Goal: Task Accomplishment & Management: Use online tool/utility

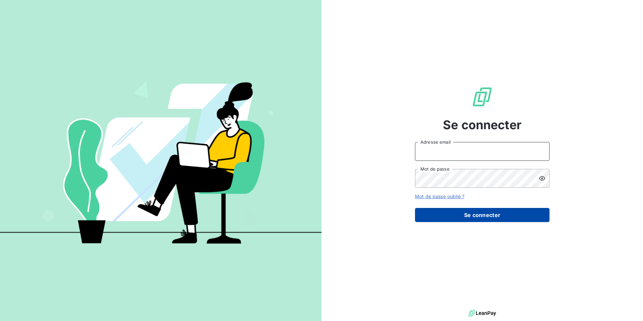
type input "[PERSON_NAME][EMAIL_ADDRESS][DOMAIN_NAME]"
click at [463, 218] on button "Se connecter" at bounding box center [482, 215] width 135 height 14
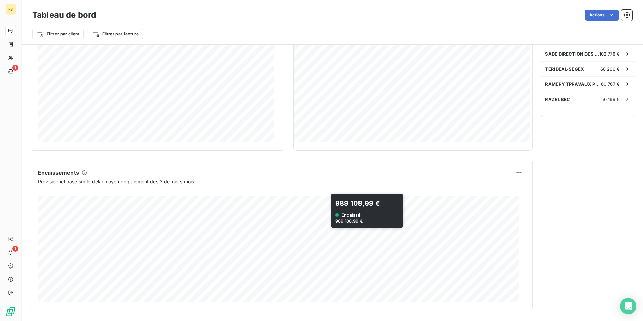
scroll to position [142, 0]
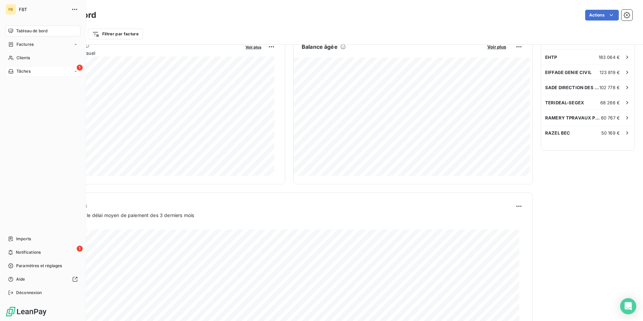
click at [21, 69] on span "Tâches" at bounding box center [23, 71] width 14 height 6
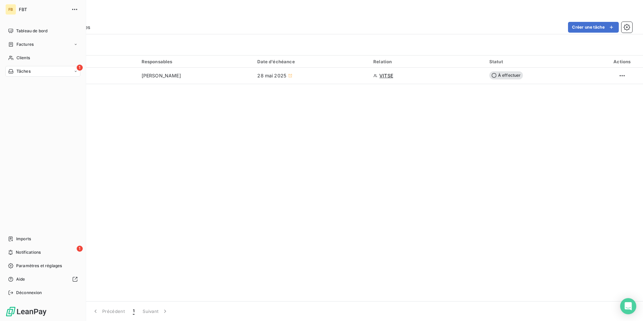
click at [10, 8] on div "FB" at bounding box center [10, 9] width 11 height 11
click at [18, 31] on span "Tableau de bord" at bounding box center [31, 31] width 31 height 6
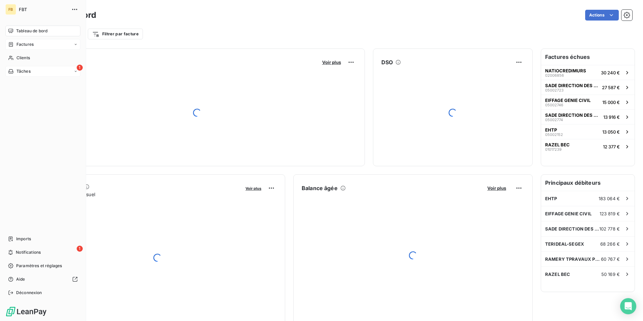
click at [24, 47] on span "Factures" at bounding box center [24, 44] width 17 height 6
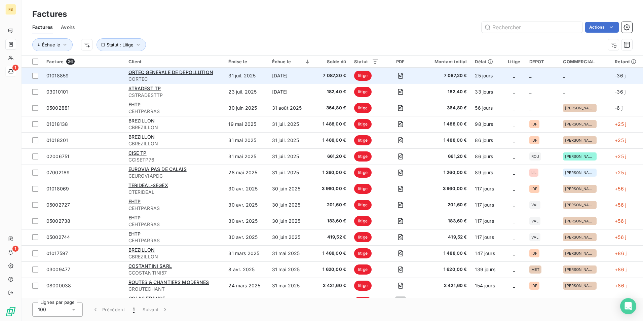
click at [206, 80] on span "CORTEC" at bounding box center [175, 79] width 92 height 7
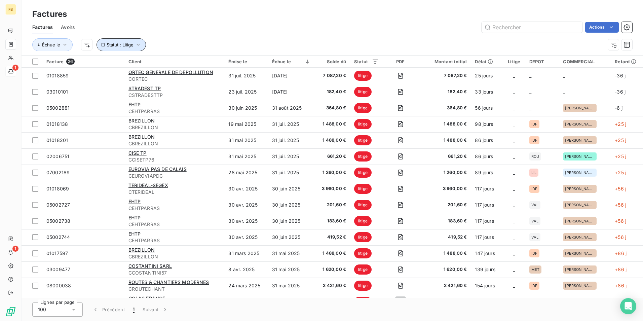
click at [140, 46] on icon "button" at bounding box center [138, 44] width 7 height 7
click at [545, 78] on div at bounding box center [501, 79] width 97 height 14
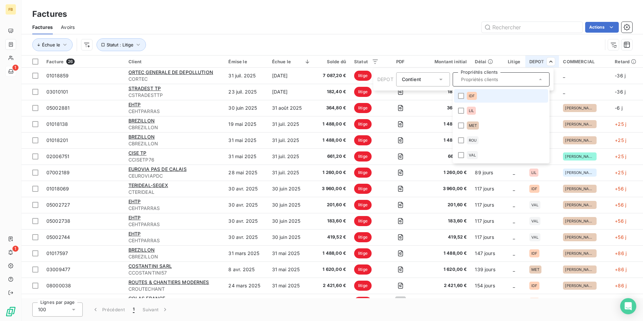
click at [482, 99] on li "IDF" at bounding box center [501, 95] width 94 height 13
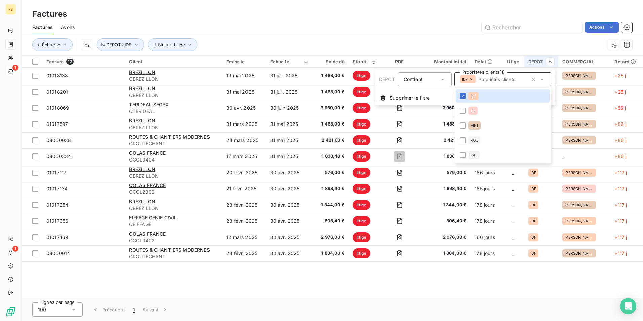
click at [449, 38] on html "FB 1 1 Factures Factures Avoirs Actions Échue le Statut : Litige DEPOT : IDF Fa…" at bounding box center [321, 160] width 643 height 321
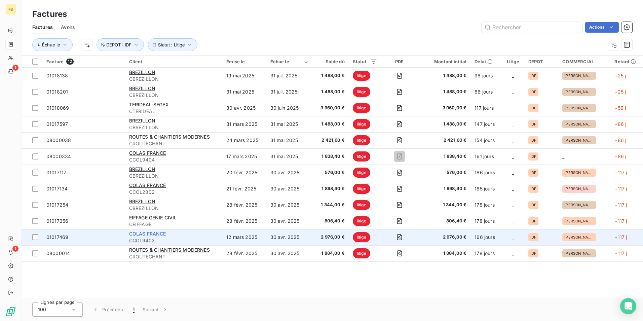
click at [159, 234] on span "COLAS FRANCE" at bounding box center [147, 234] width 37 height 6
click at [162, 233] on span "COLAS FRANCE" at bounding box center [147, 234] width 37 height 6
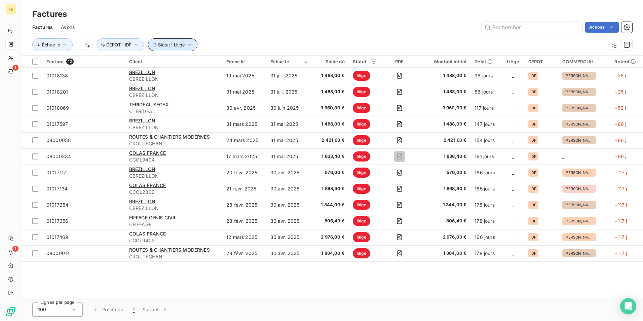
click at [191, 45] on icon "button" at bounding box center [189, 44] width 7 height 7
click at [313, 64] on icon at bounding box center [312, 62] width 7 height 7
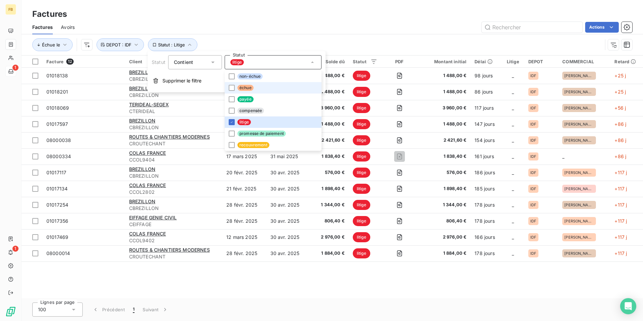
click at [231, 84] on li "échue" at bounding box center [273, 87] width 97 height 11
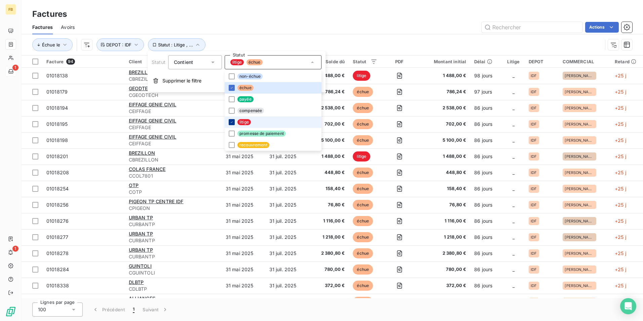
click at [233, 119] on div at bounding box center [232, 122] width 6 height 6
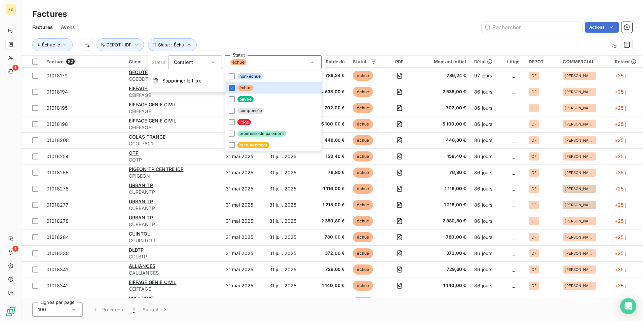
click at [315, 27] on div "Actions" at bounding box center [358, 27] width 550 height 11
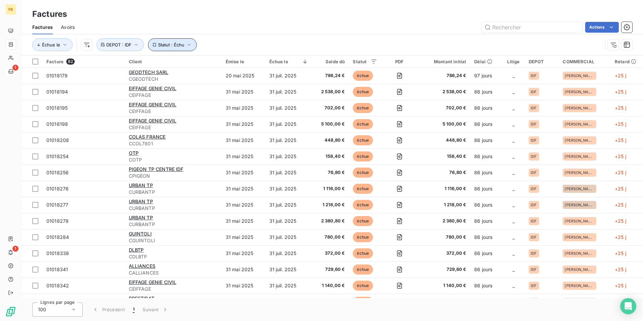
click at [193, 43] on button "Statut : Échu" at bounding box center [172, 44] width 49 height 13
click at [319, 62] on div "échue" at bounding box center [273, 62] width 97 height 14
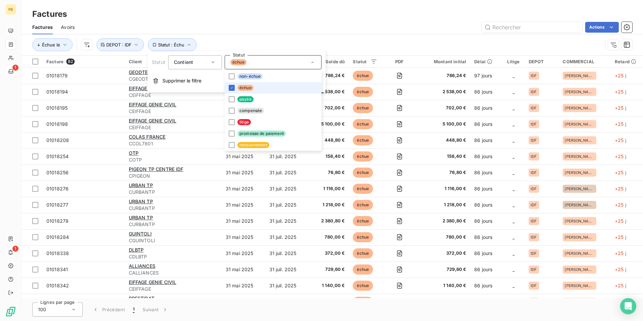
click at [231, 84] on li "échue" at bounding box center [273, 87] width 97 height 11
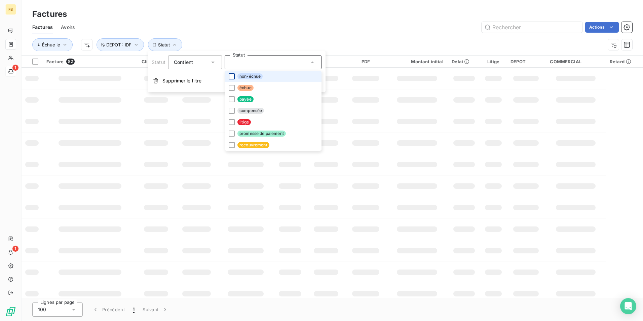
click at [232, 74] on div at bounding box center [232, 76] width 6 height 6
click at [288, 23] on div "Actions" at bounding box center [358, 27] width 550 height 11
